Goal: Task Accomplishment & Management: Complete application form

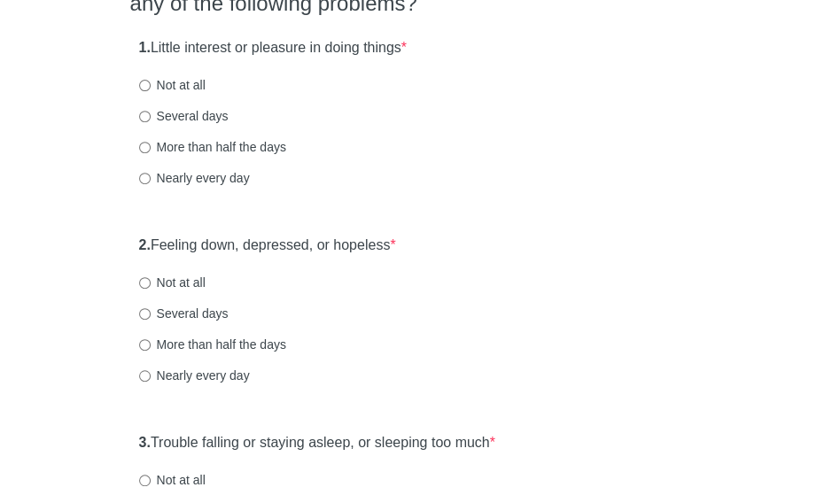
scroll to position [211, 0]
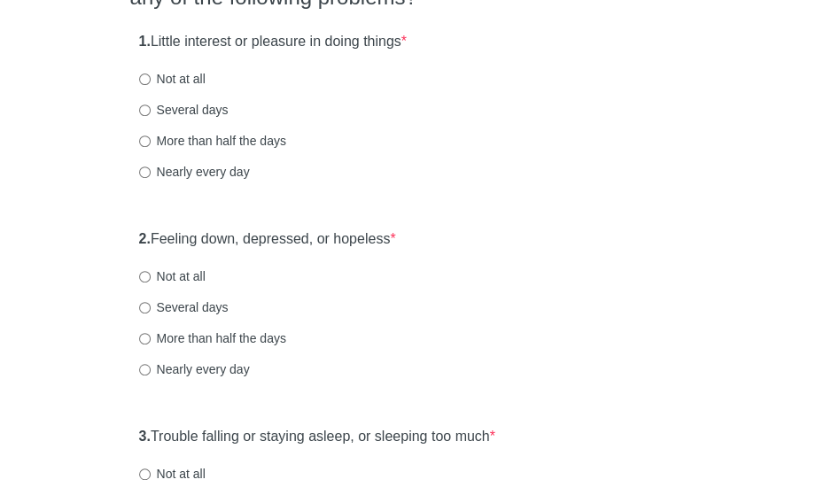
click at [831, 111] on html "Patient Health Questionnaire-9 Over the last 2 weeks, how often have you been b…" at bounding box center [416, 36] width 832 height 495
click at [214, 110] on label "Several days" at bounding box center [184, 110] width 90 height 18
click at [151, 110] on input "Several days" at bounding box center [145, 111] width 12 height 12
radio input "true"
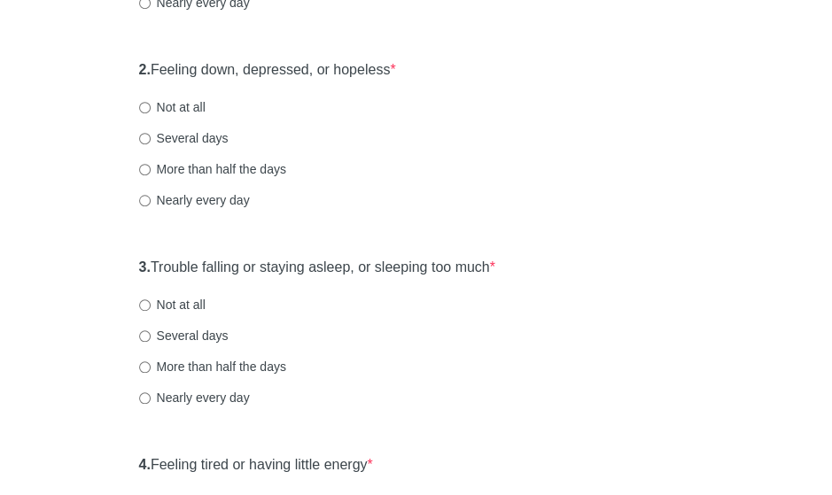
scroll to position [400, 0]
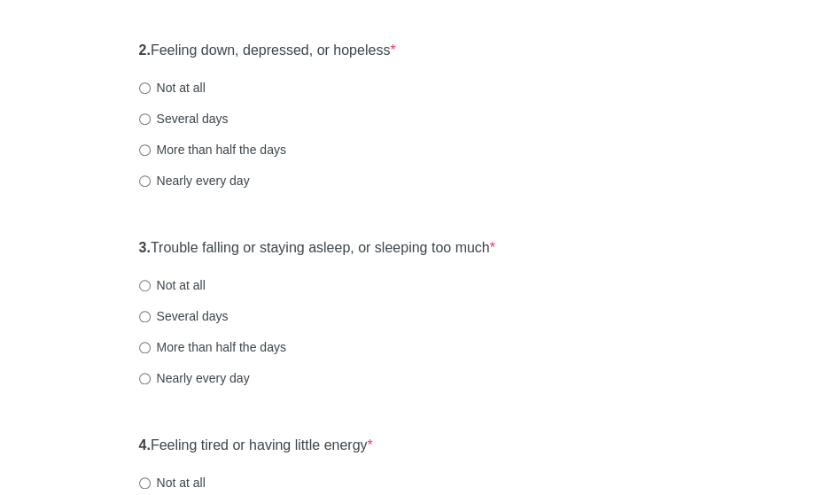
click at [196, 89] on label "Not at all" at bounding box center [172, 88] width 66 height 18
click at [151, 89] on input "Not at all" at bounding box center [145, 88] width 12 height 12
radio input "true"
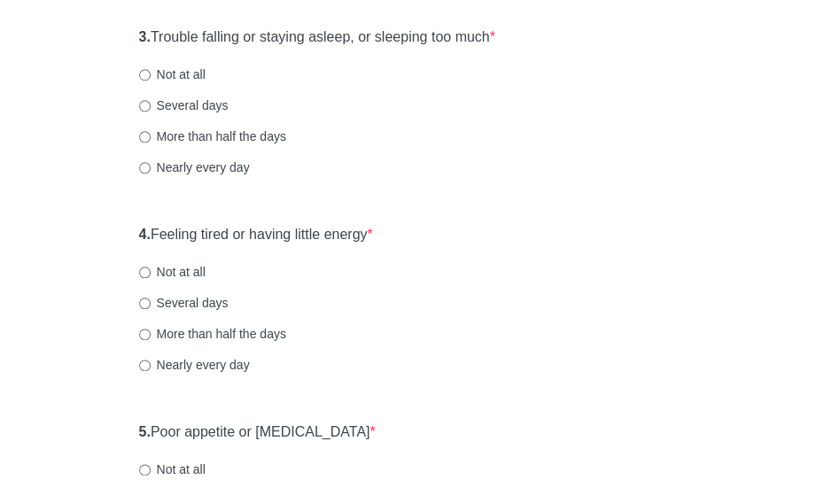
scroll to position [622, 0]
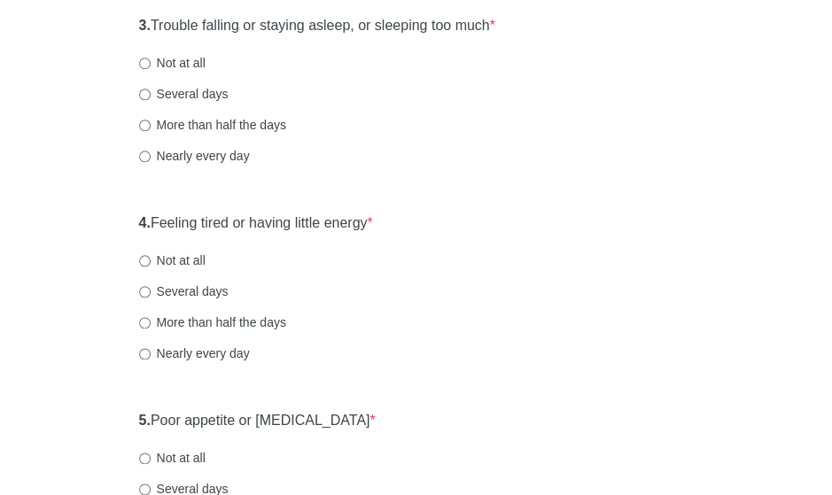
click at [193, 54] on label "Not at all" at bounding box center [172, 63] width 66 height 18
click at [151, 58] on input "Not at all" at bounding box center [145, 64] width 12 height 12
radio input "true"
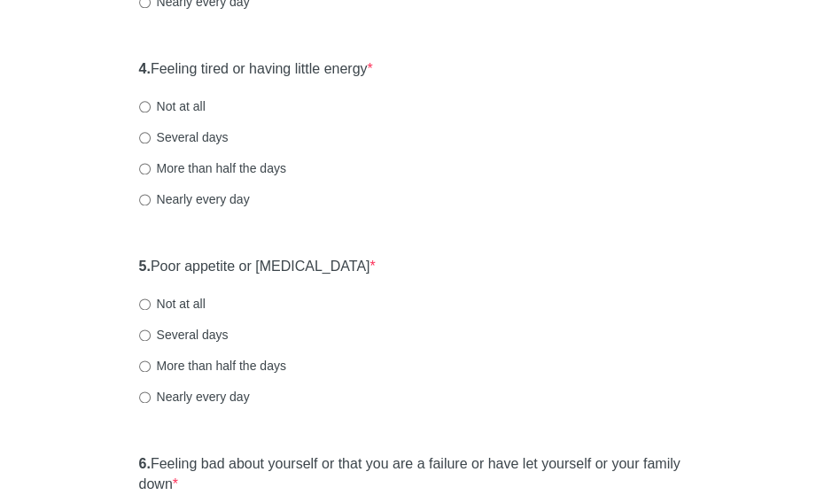
scroll to position [818, 0]
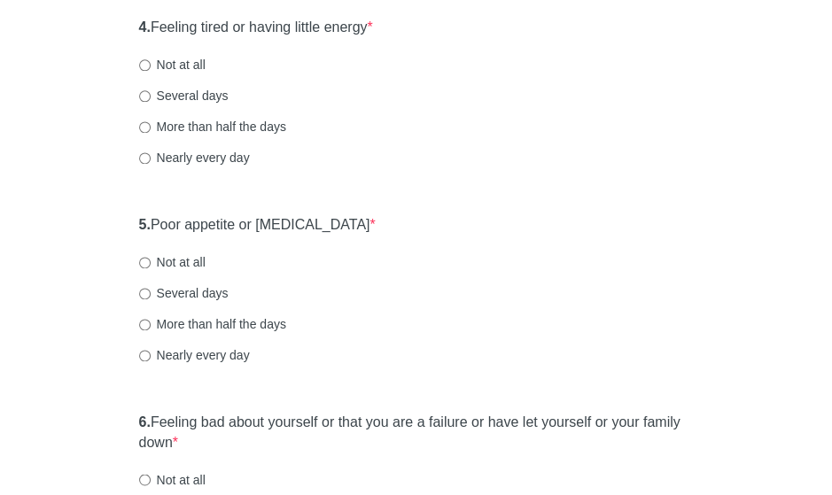
click at [197, 61] on label "Not at all" at bounding box center [172, 65] width 66 height 18
click at [151, 61] on input "Not at all" at bounding box center [145, 65] width 12 height 12
radio input "true"
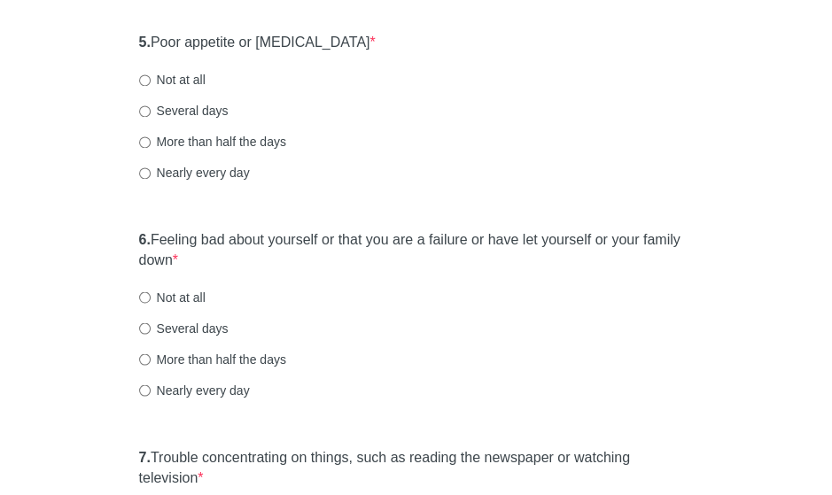
scroll to position [1007, 0]
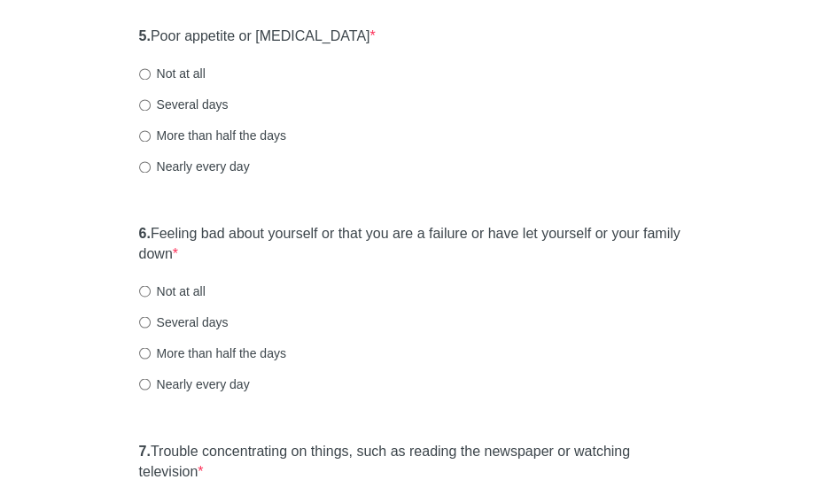
click at [199, 75] on label "Not at all" at bounding box center [172, 74] width 66 height 18
click at [151, 75] on input "Not at all" at bounding box center [145, 74] width 12 height 12
radio input "true"
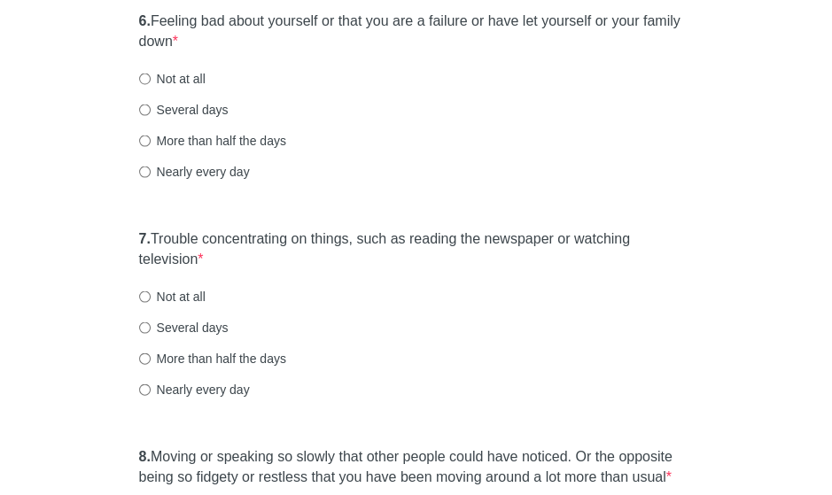
scroll to position [1223, 0]
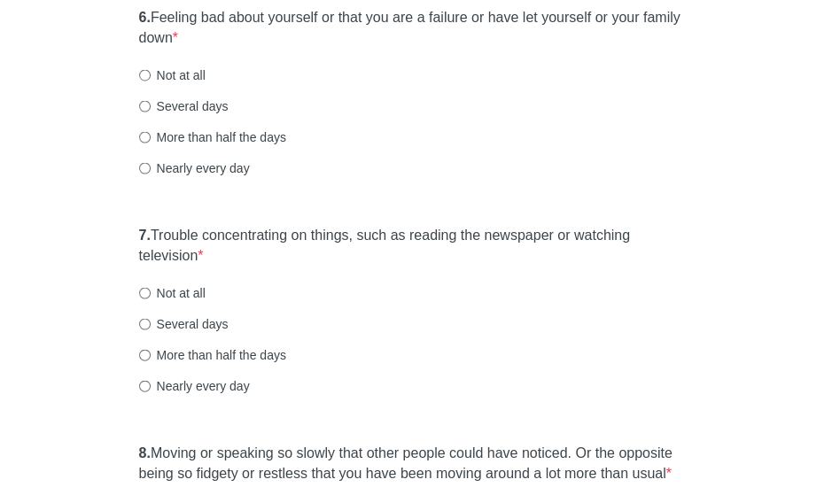
click at [189, 74] on label "Not at all" at bounding box center [172, 75] width 66 height 18
click at [151, 74] on input "Not at all" at bounding box center [145, 75] width 12 height 12
radio input "true"
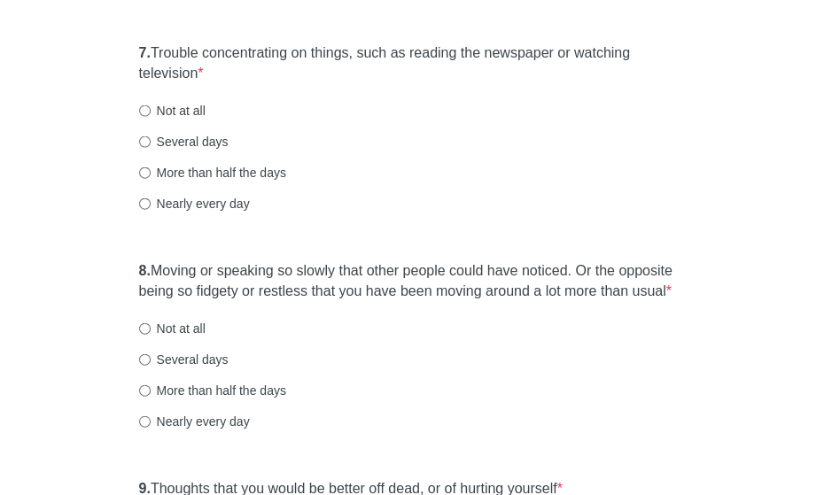
scroll to position [1414, 0]
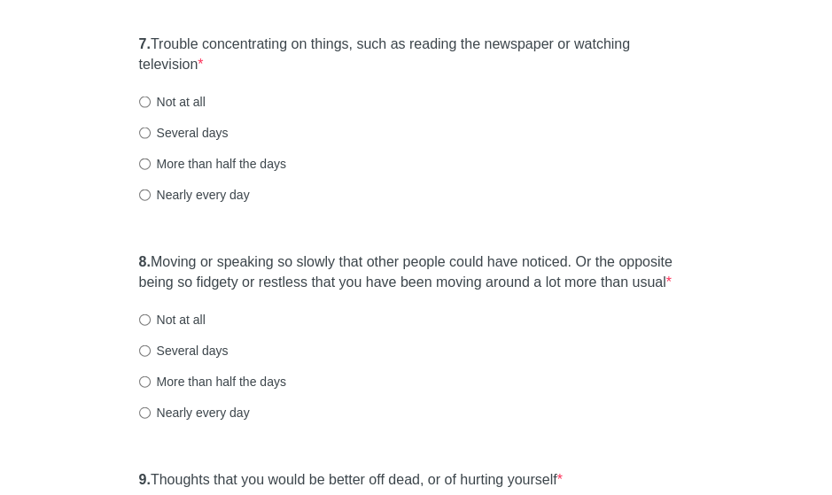
click at [155, 105] on label "Not at all" at bounding box center [172, 102] width 66 height 18
click at [151, 105] on input "Not at all" at bounding box center [145, 103] width 12 height 12
radio input "true"
drag, startPoint x: 830, startPoint y: 328, endPoint x: 830, endPoint y: 347, distance: 18.6
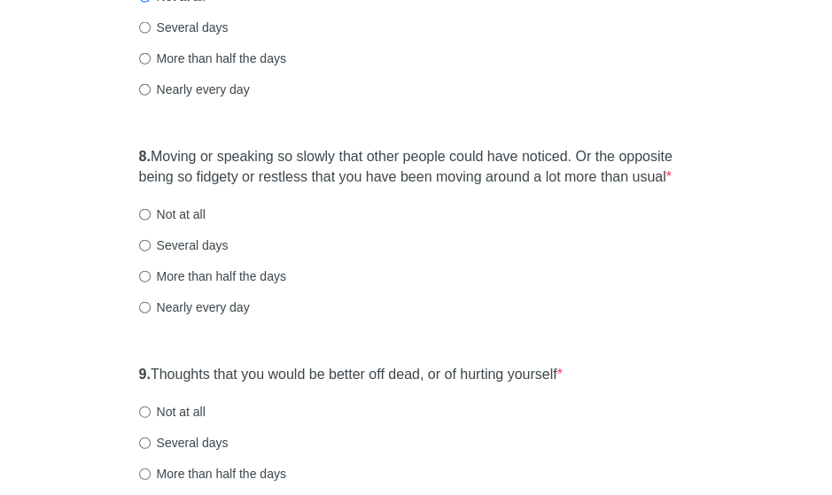
scroll to position [1525, 0]
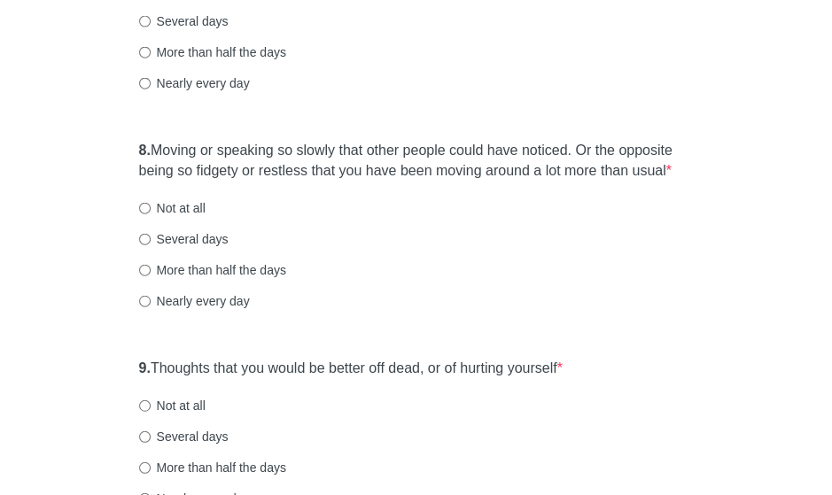
click at [189, 202] on label "Not at all" at bounding box center [172, 208] width 66 height 18
click at [151, 203] on input "Not at all" at bounding box center [145, 209] width 12 height 12
radio input "true"
click at [191, 405] on label "Not at all" at bounding box center [172, 406] width 66 height 18
click at [151, 405] on input "Not at all" at bounding box center [145, 407] width 12 height 12
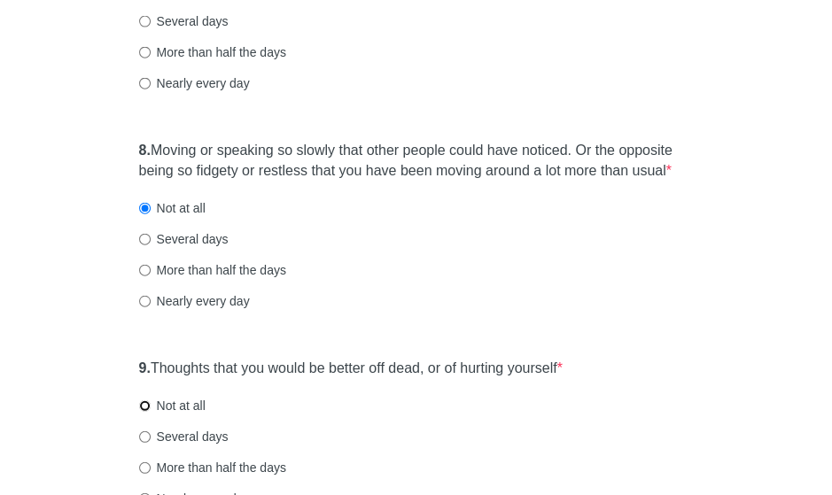
radio input "true"
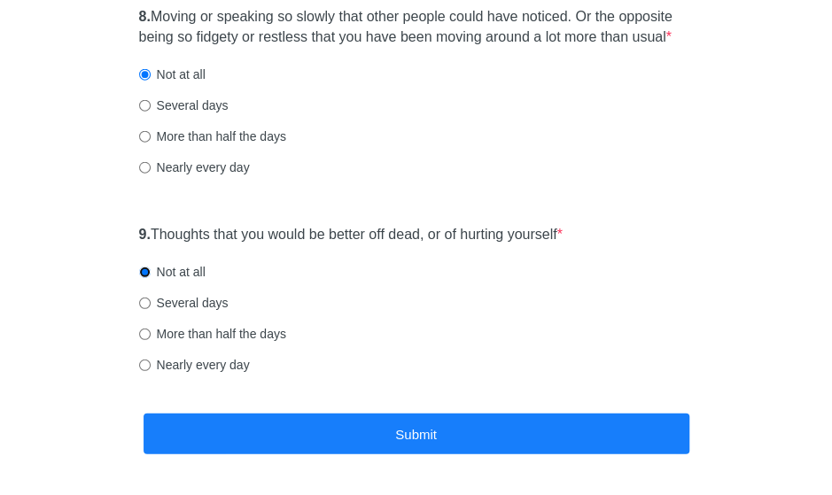
scroll to position [1725, 0]
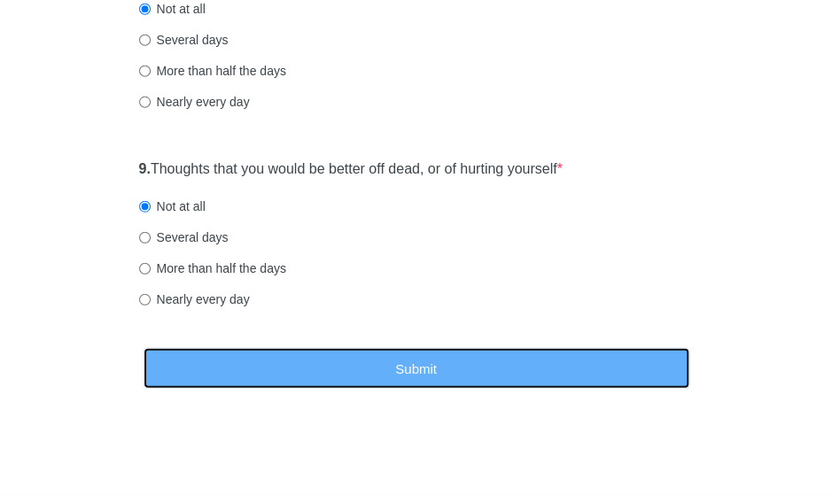
click at [544, 377] on button "Submit" at bounding box center [417, 369] width 546 height 42
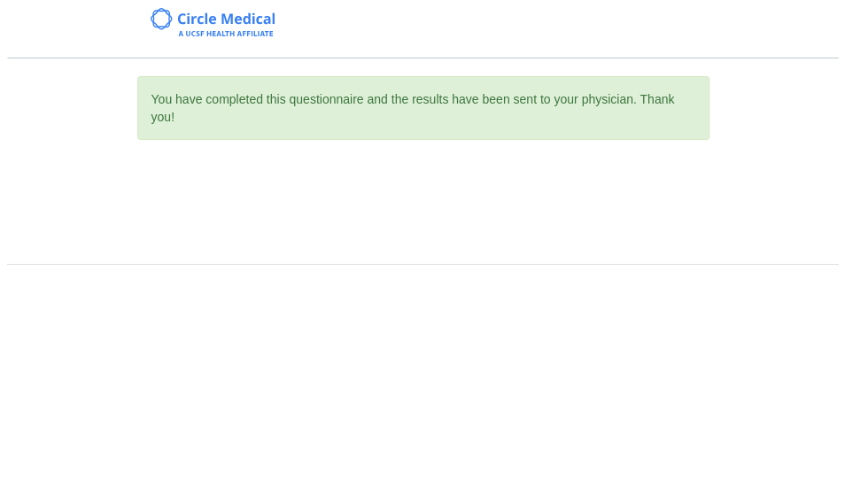
scroll to position [0, 0]
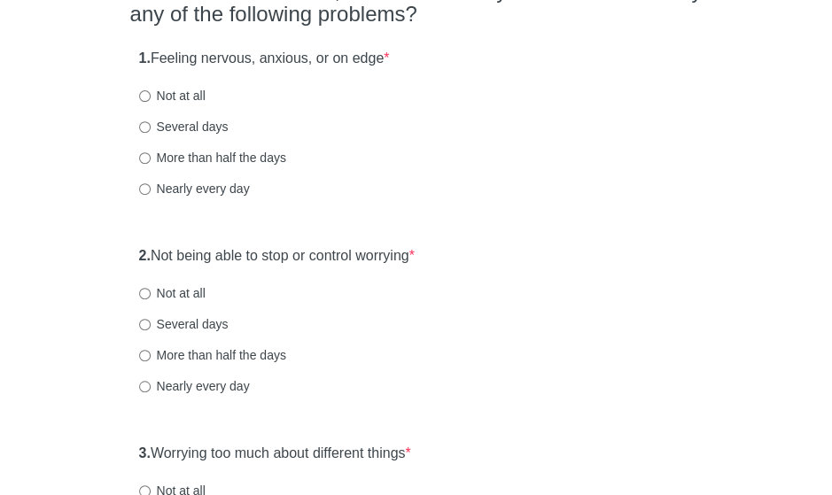
scroll to position [209, 0]
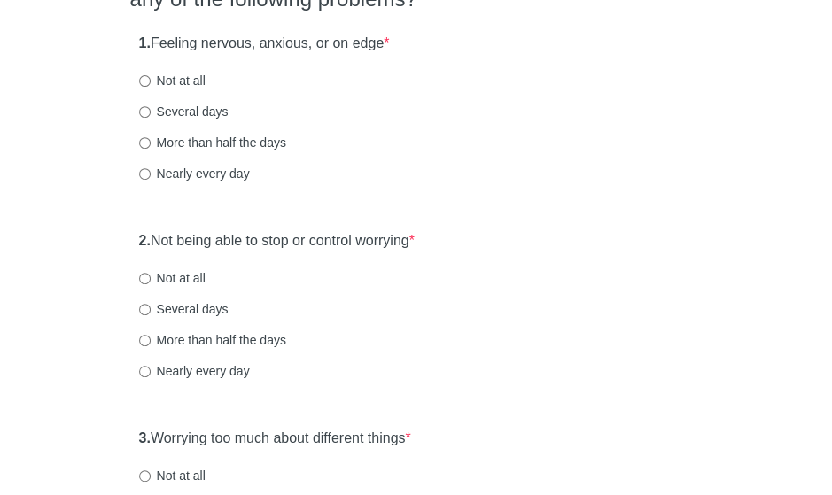
click at [205, 113] on label "Several days" at bounding box center [184, 112] width 90 height 18
click at [151, 113] on input "Several days" at bounding box center [145, 112] width 12 height 12
radio input "true"
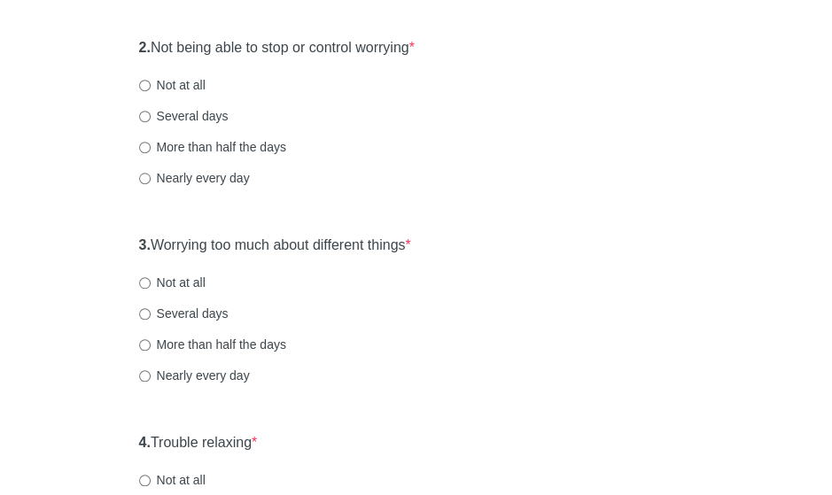
scroll to position [411, 0]
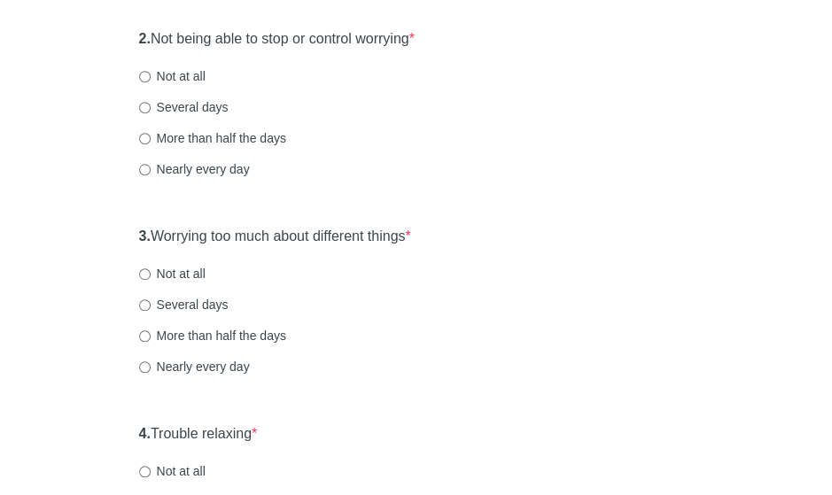
click at [154, 75] on label "Not at all" at bounding box center [172, 76] width 66 height 18
click at [151, 75] on input "Not at all" at bounding box center [145, 77] width 12 height 12
radio input "true"
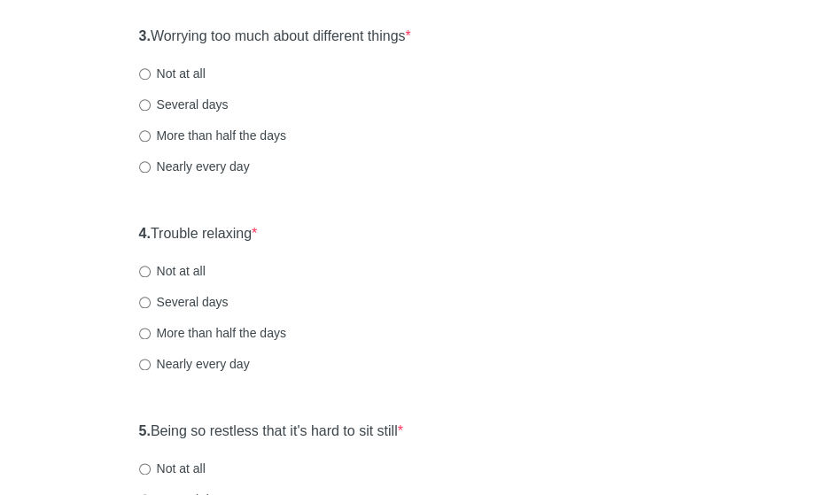
scroll to position [614, 0]
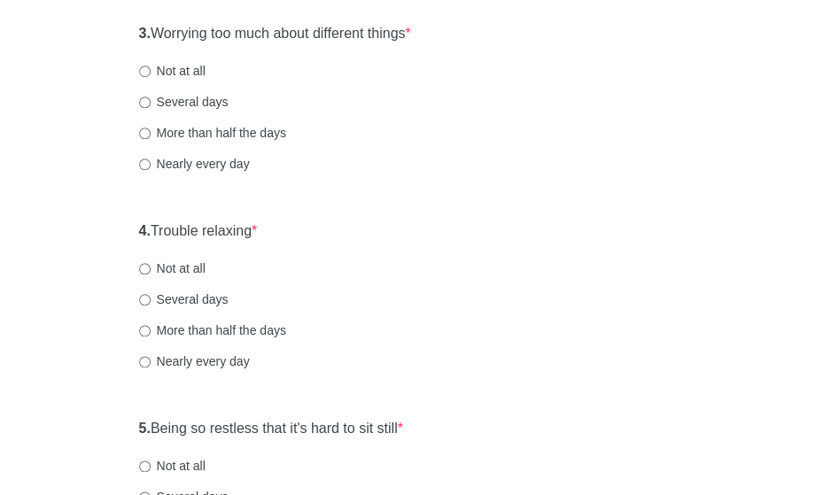
click at [185, 102] on label "Several days" at bounding box center [184, 102] width 90 height 18
click at [151, 102] on input "Several days" at bounding box center [145, 103] width 12 height 12
radio input "true"
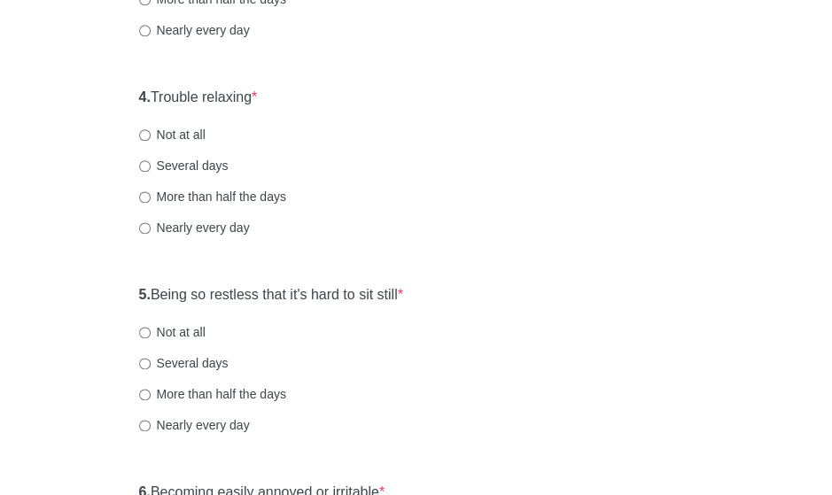
scroll to position [761, 0]
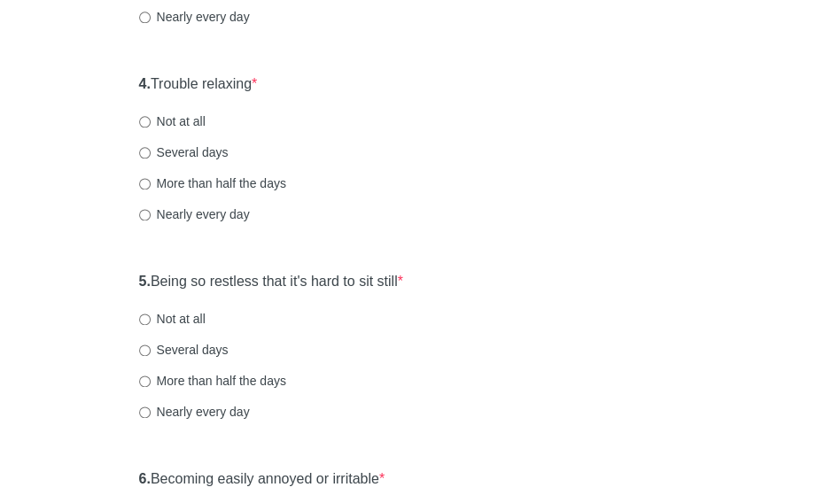
click at [195, 116] on label "Not at all" at bounding box center [172, 122] width 66 height 18
click at [151, 116] on input "Not at all" at bounding box center [145, 122] width 12 height 12
radio input "true"
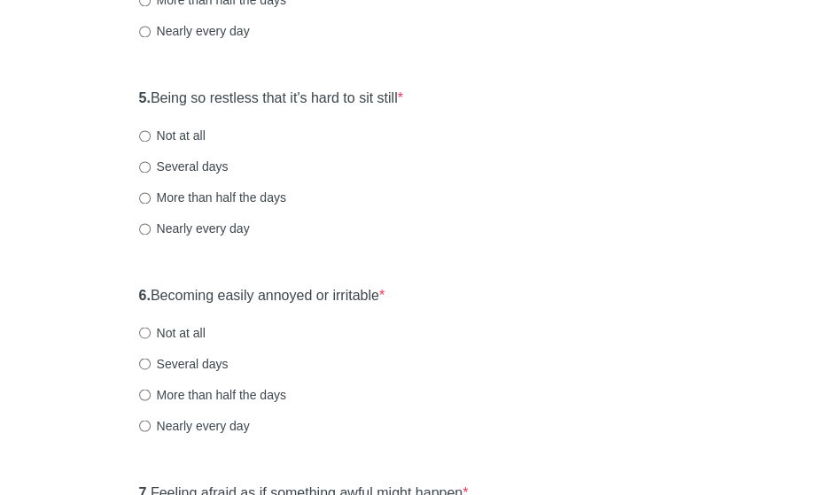
scroll to position [1027, 0]
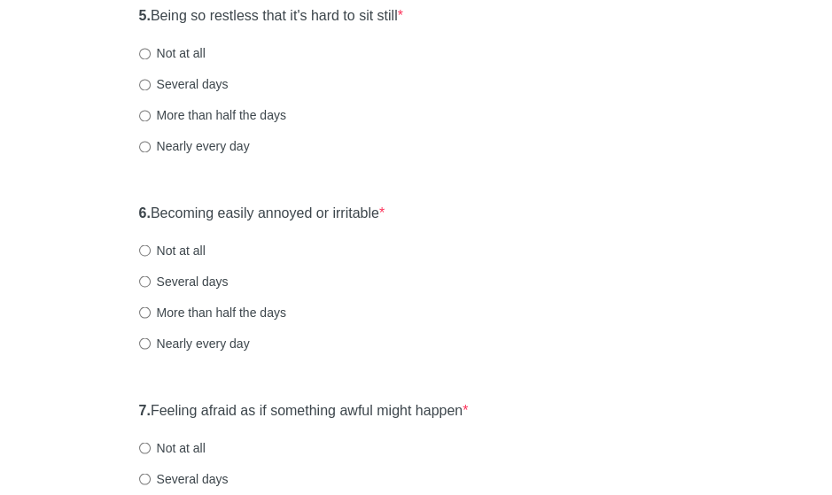
click at [168, 51] on label "Not at all" at bounding box center [172, 53] width 66 height 18
click at [151, 51] on input "Not at all" at bounding box center [145, 54] width 12 height 12
radio input "true"
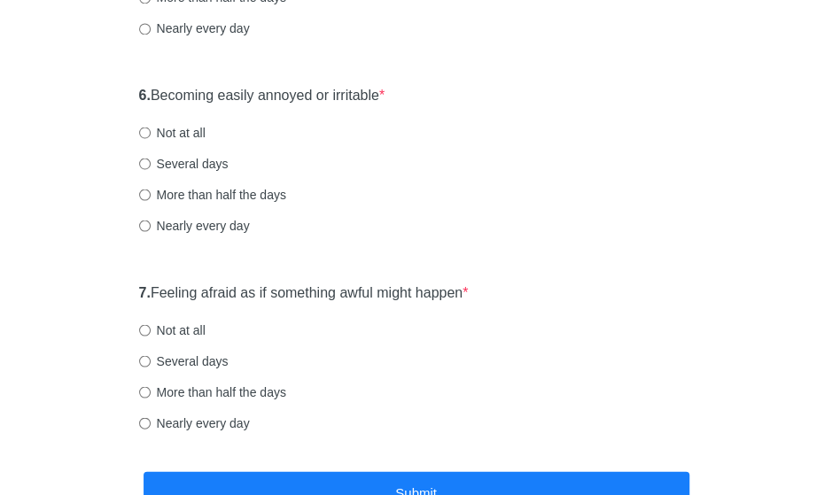
scroll to position [1161, 0]
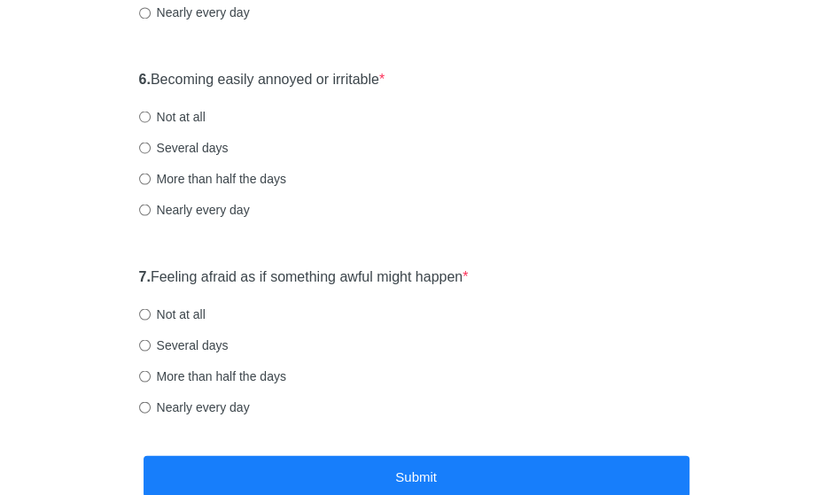
click at [189, 138] on label "Several days" at bounding box center [184, 147] width 90 height 18
click at [151, 142] on input "Several days" at bounding box center [145, 148] width 12 height 12
radio input "true"
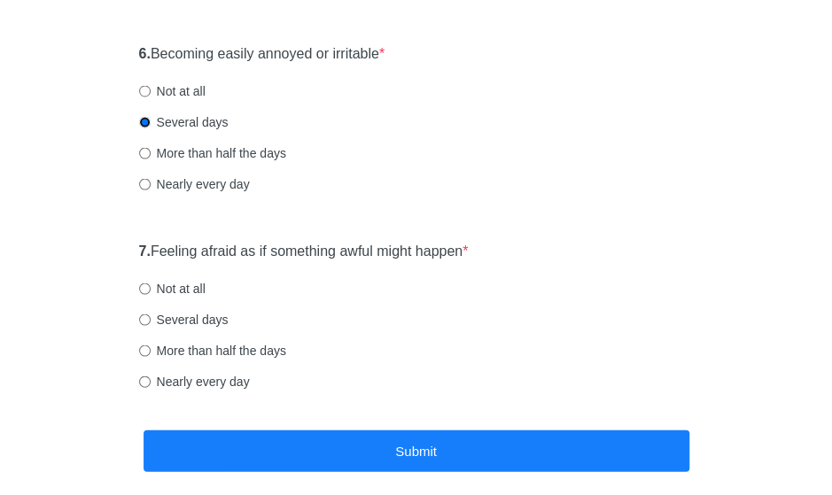
scroll to position [1203, 0]
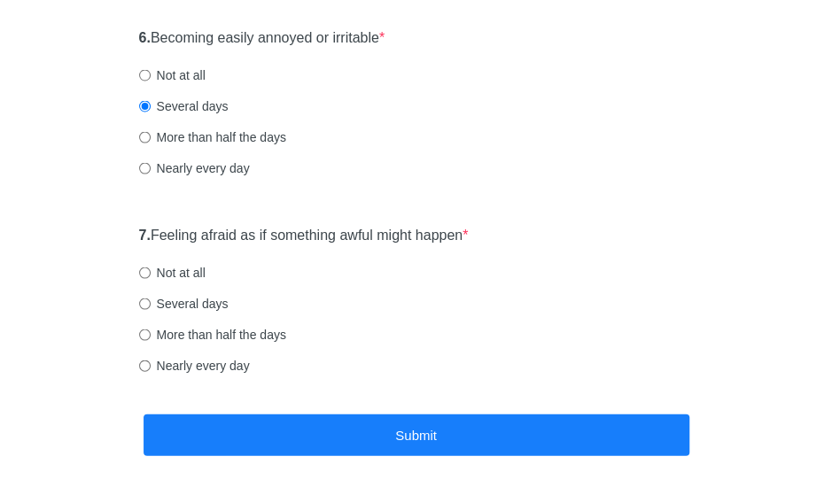
click at [201, 271] on label "Not at all" at bounding box center [172, 272] width 66 height 18
click at [151, 271] on input "Not at all" at bounding box center [145, 273] width 12 height 12
radio input "true"
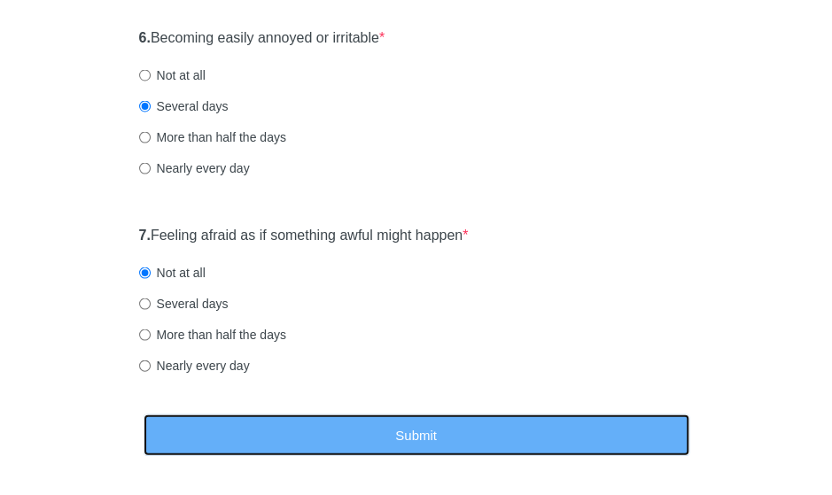
click at [210, 425] on button "Submit" at bounding box center [417, 435] width 546 height 42
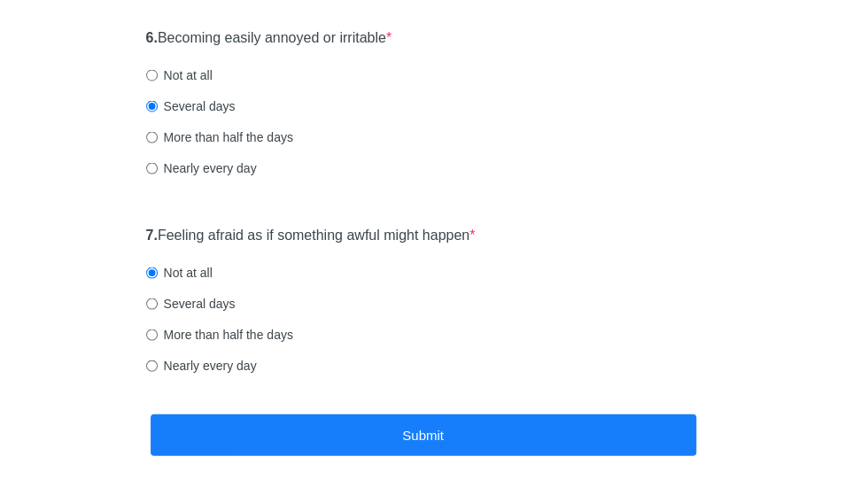
scroll to position [0, 0]
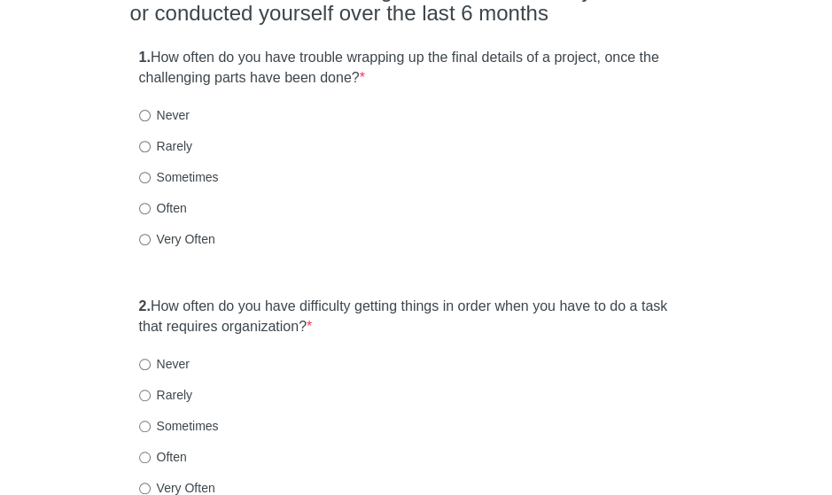
scroll to position [197, 0]
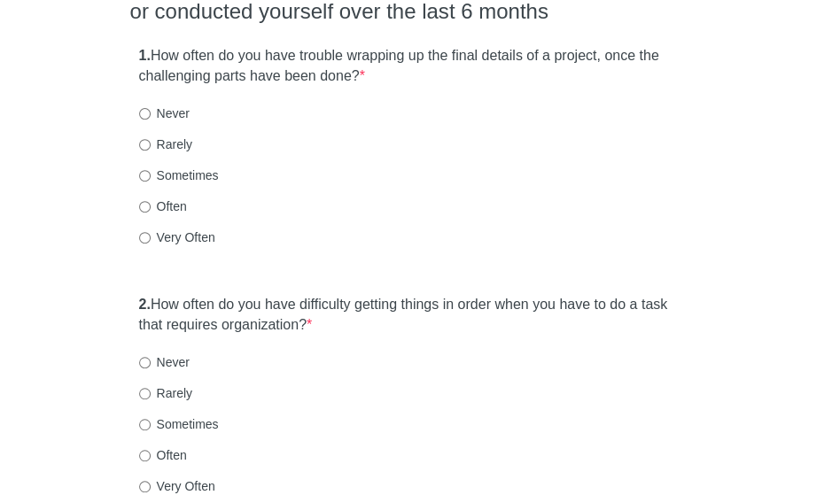
click at [188, 142] on label "Rarely" at bounding box center [165, 145] width 53 height 18
click at [151, 142] on input "Rarely" at bounding box center [145, 145] width 12 height 12
radio input "true"
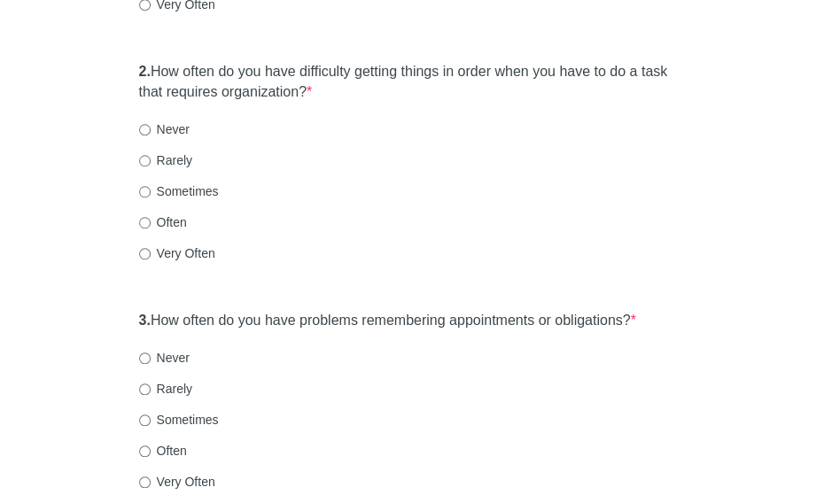
scroll to position [434, 0]
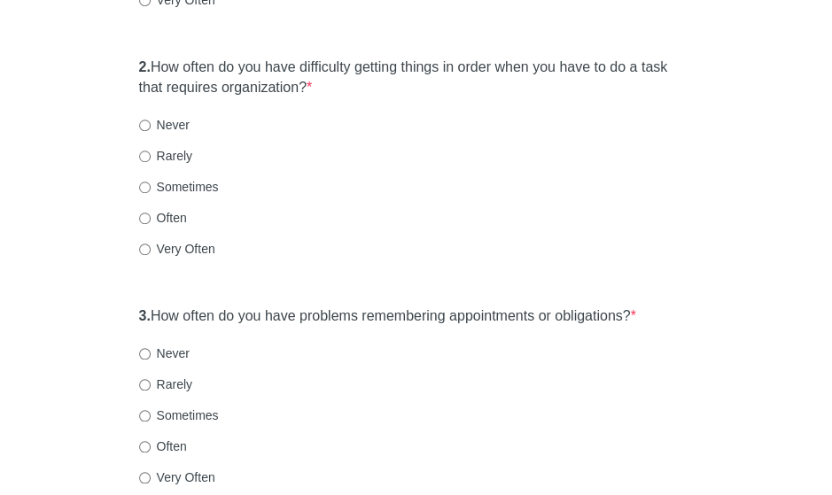
click at [172, 132] on div "2. How often do you have difficulty getting things in order when you have to do…" at bounding box center [416, 167] width 573 height 236
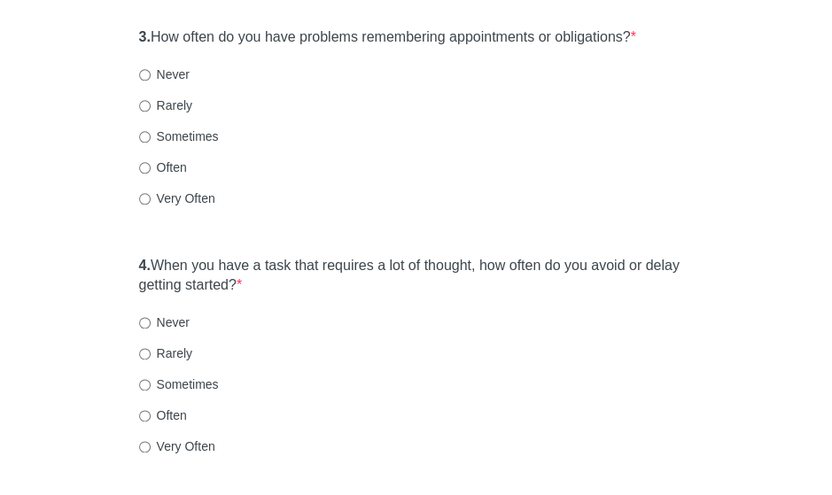
scroll to position [723, 0]
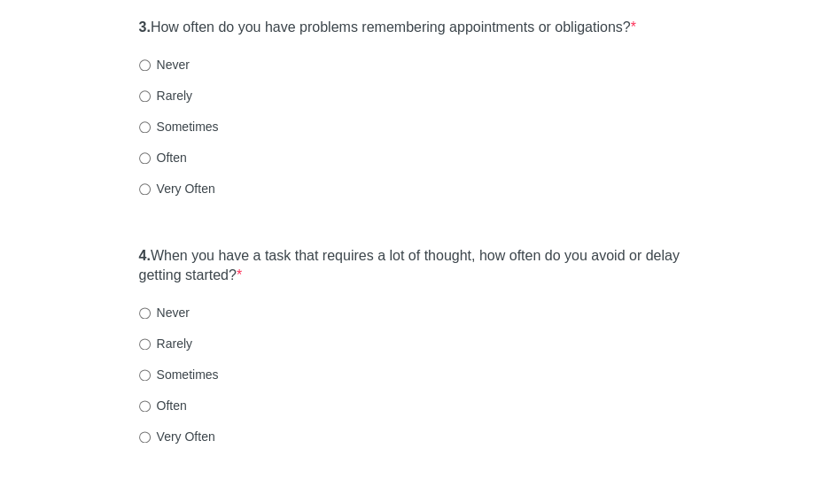
click at [151, 98] on label "Rarely" at bounding box center [165, 96] width 53 height 18
click at [151, 98] on input "Rarely" at bounding box center [145, 96] width 12 height 12
radio input "true"
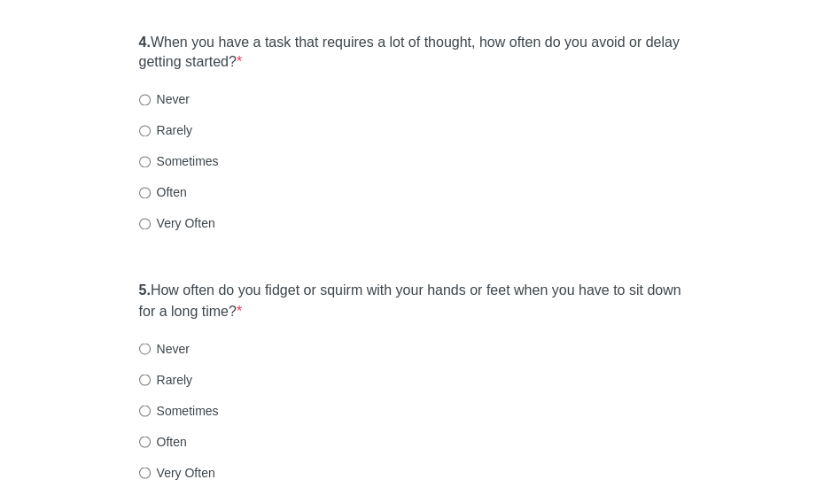
scroll to position [939, 0]
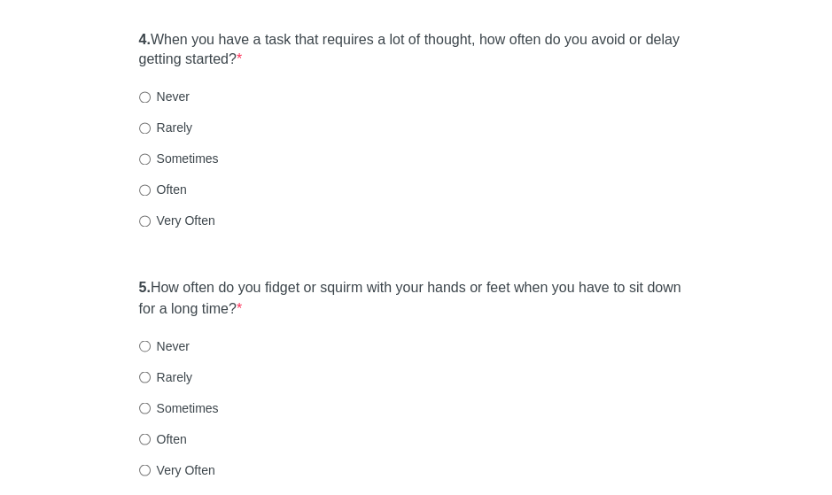
click at [203, 159] on label "Sometimes" at bounding box center [179, 159] width 80 height 18
click at [151, 159] on input "Sometimes" at bounding box center [145, 159] width 12 height 12
radio input "true"
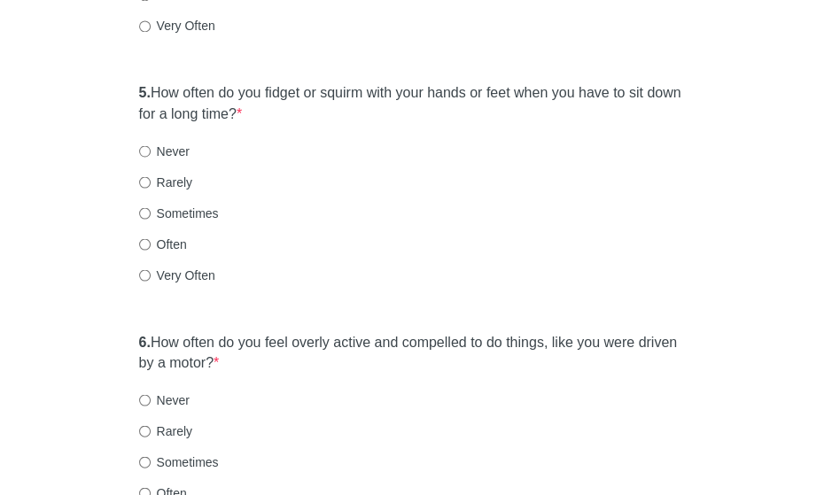
scroll to position [1136, 0]
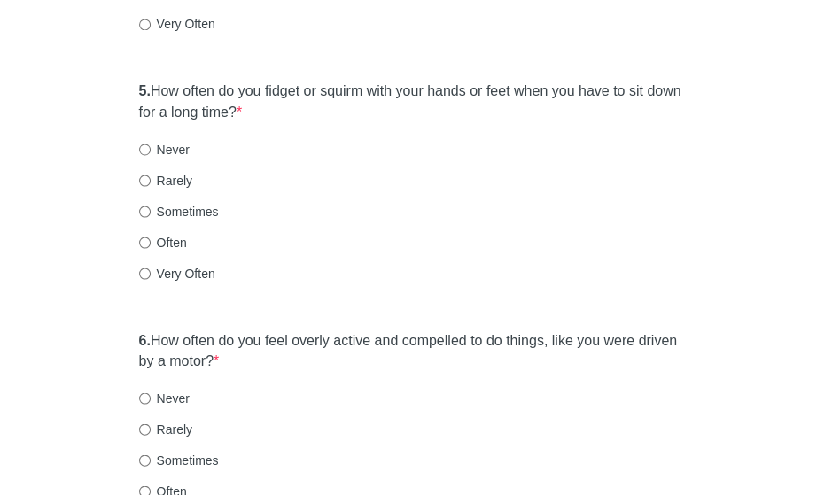
click at [193, 270] on label "Very Often" at bounding box center [177, 273] width 76 height 18
click at [151, 270] on input "Very Often" at bounding box center [145, 274] width 12 height 12
radio input "true"
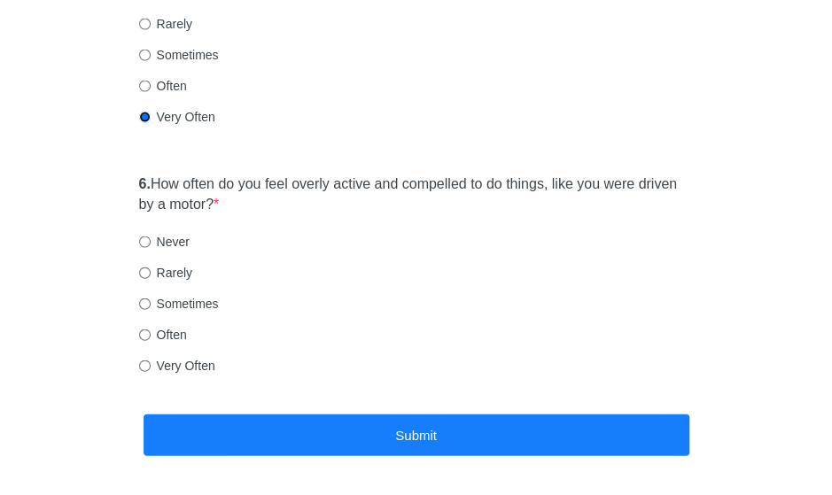
scroll to position [1295, 0]
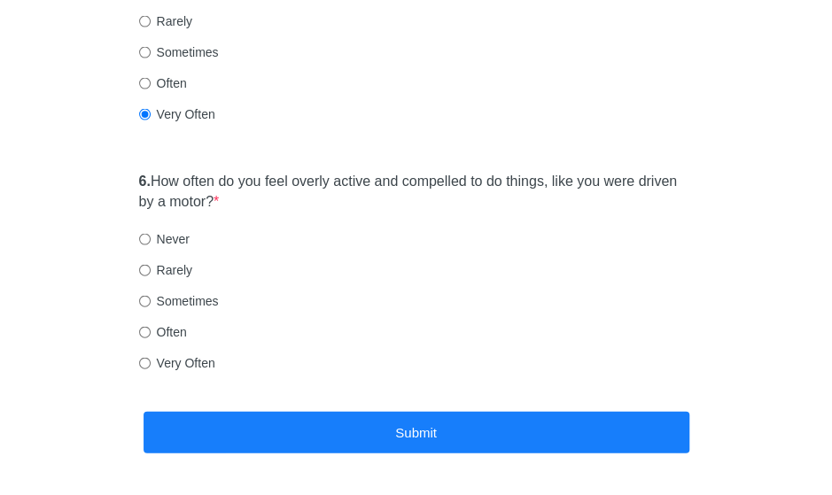
click at [175, 267] on label "Rarely" at bounding box center [165, 270] width 53 height 18
click at [151, 267] on input "Rarely" at bounding box center [145, 271] width 12 height 12
radio input "true"
click at [188, 306] on label "Sometimes" at bounding box center [179, 301] width 80 height 18
click at [151, 306] on input "Sometimes" at bounding box center [145, 302] width 12 height 12
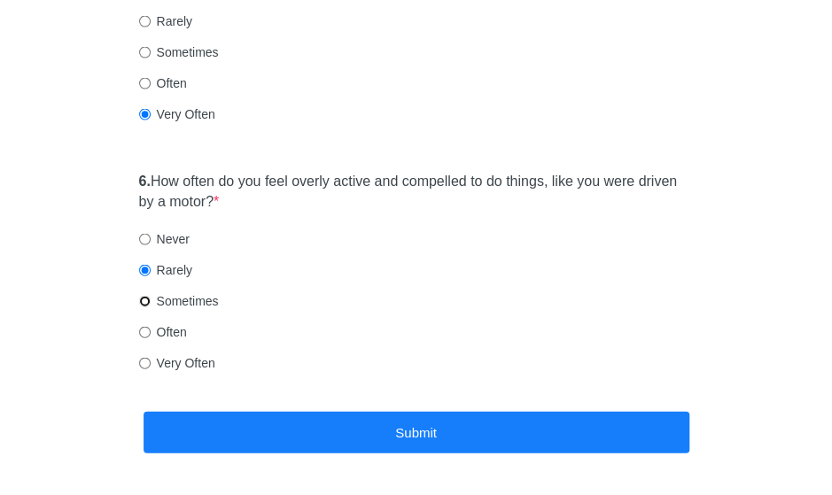
radio input "true"
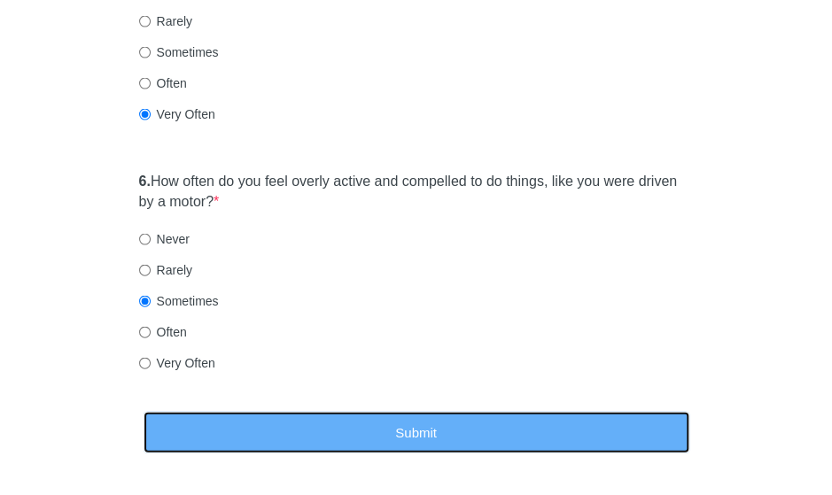
click at [239, 413] on button "Submit" at bounding box center [417, 433] width 546 height 42
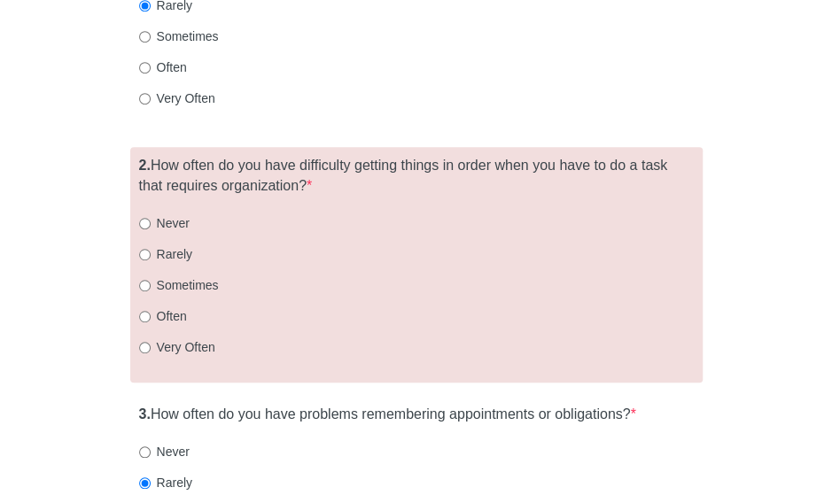
scroll to position [331, 0]
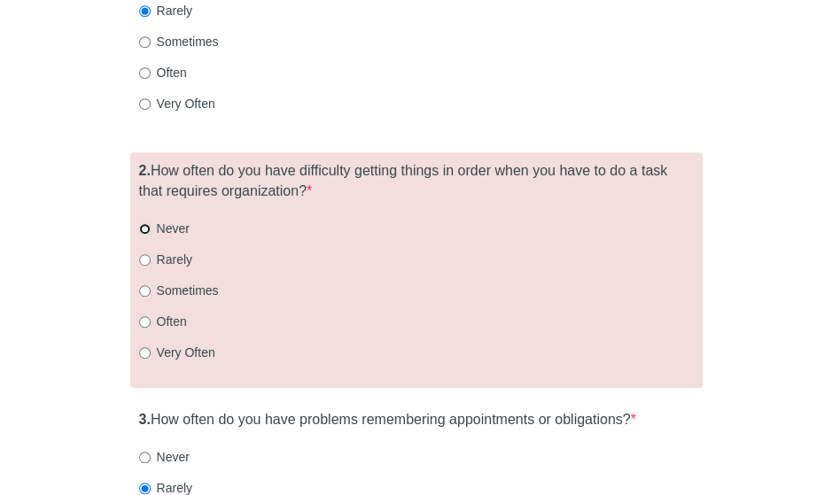
click at [144, 229] on input "Never" at bounding box center [145, 229] width 12 height 12
radio input "true"
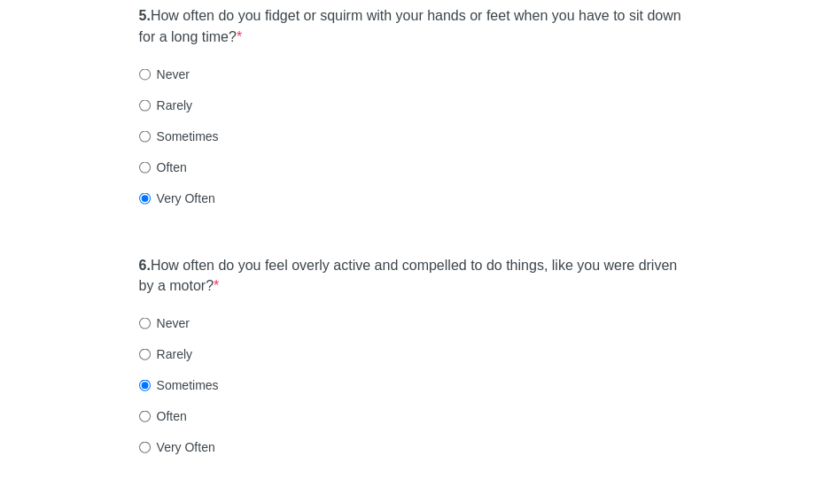
scroll to position [1359, 0]
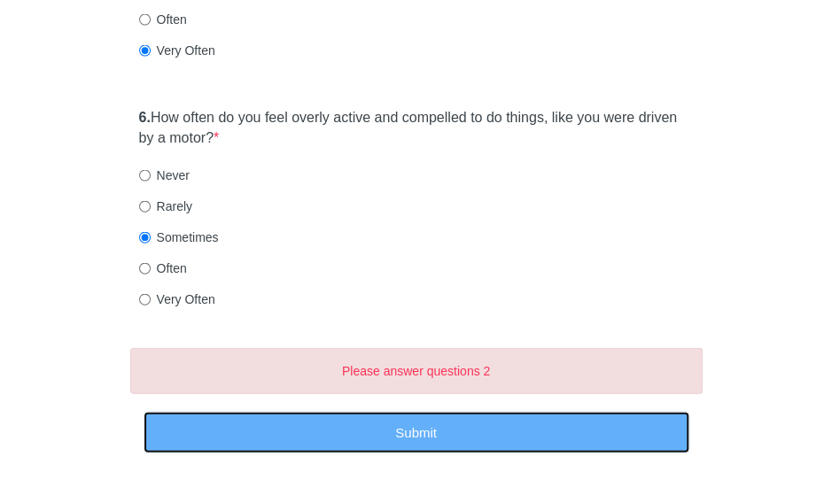
click at [589, 440] on button "Submit" at bounding box center [417, 433] width 546 height 42
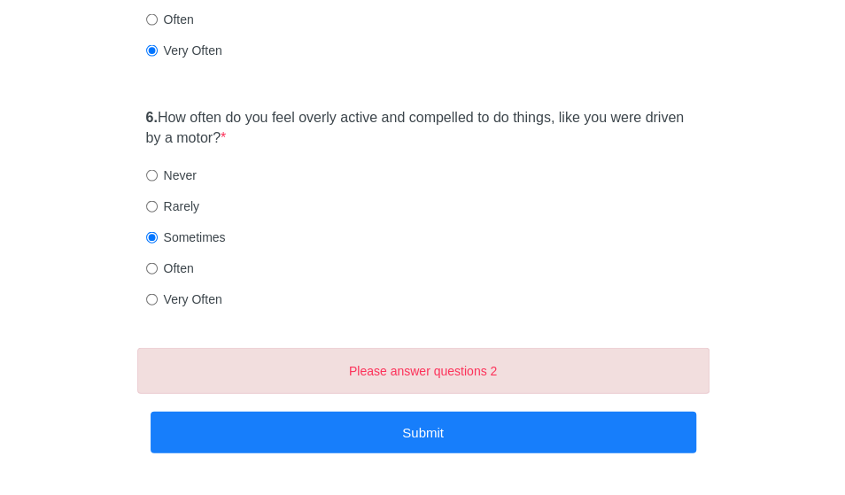
scroll to position [0, 0]
